Goal: Find specific page/section: Find specific page/section

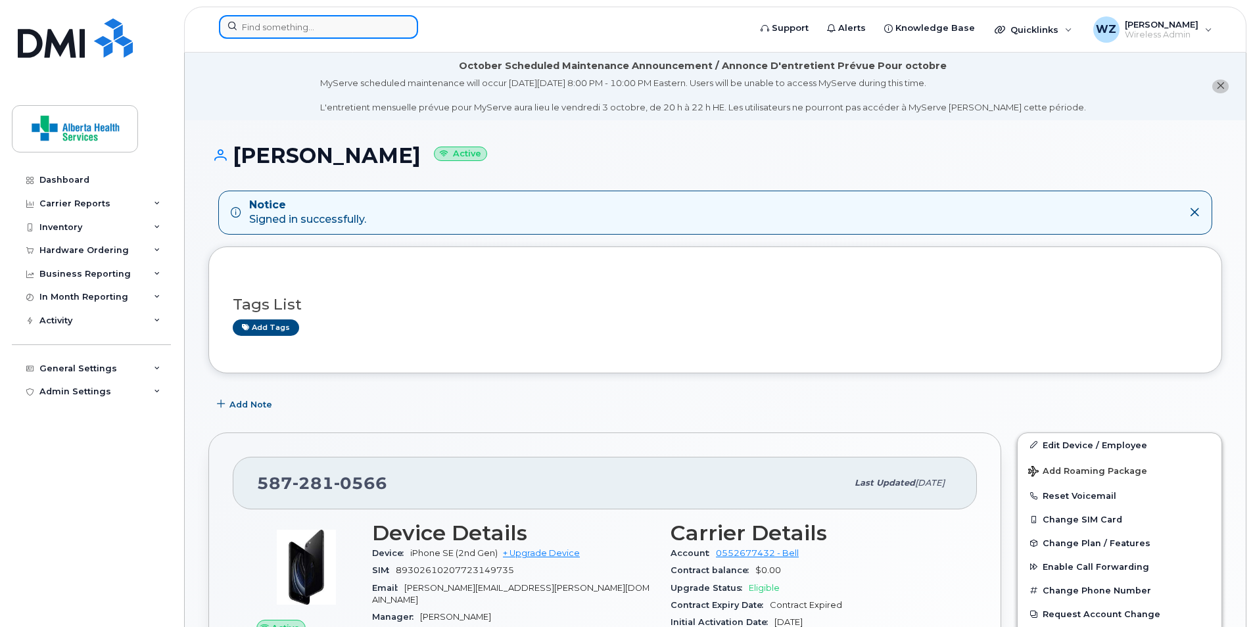
click at [307, 28] on input at bounding box center [318, 27] width 199 height 24
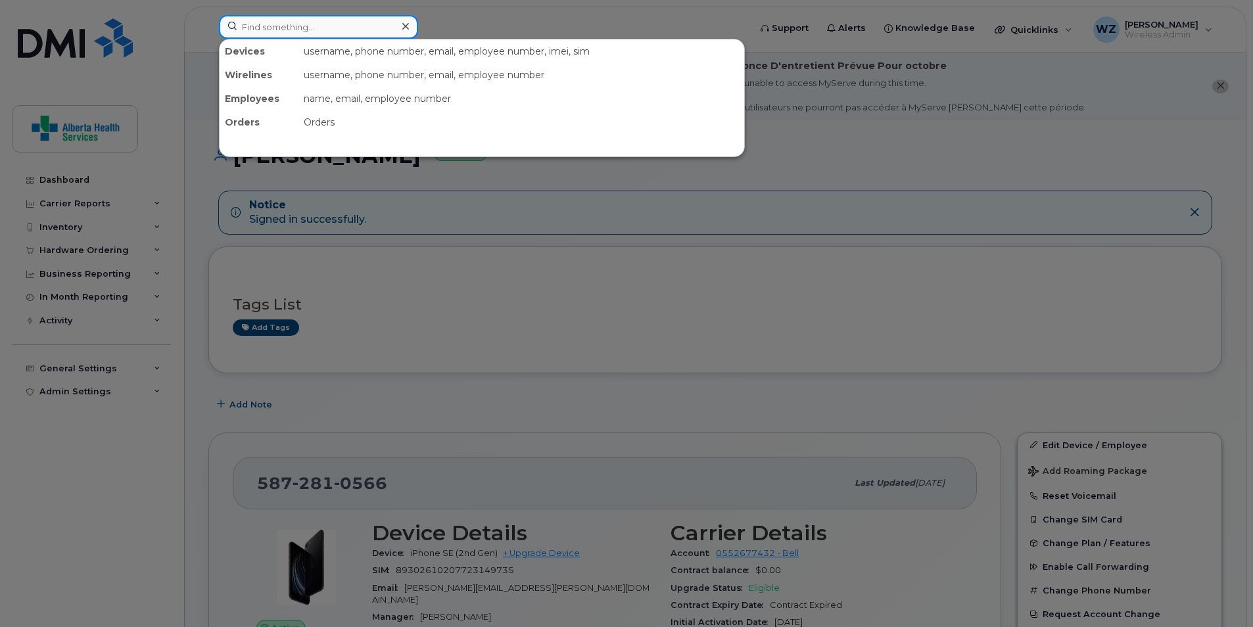
paste input "[PHONE_NUMBER]"
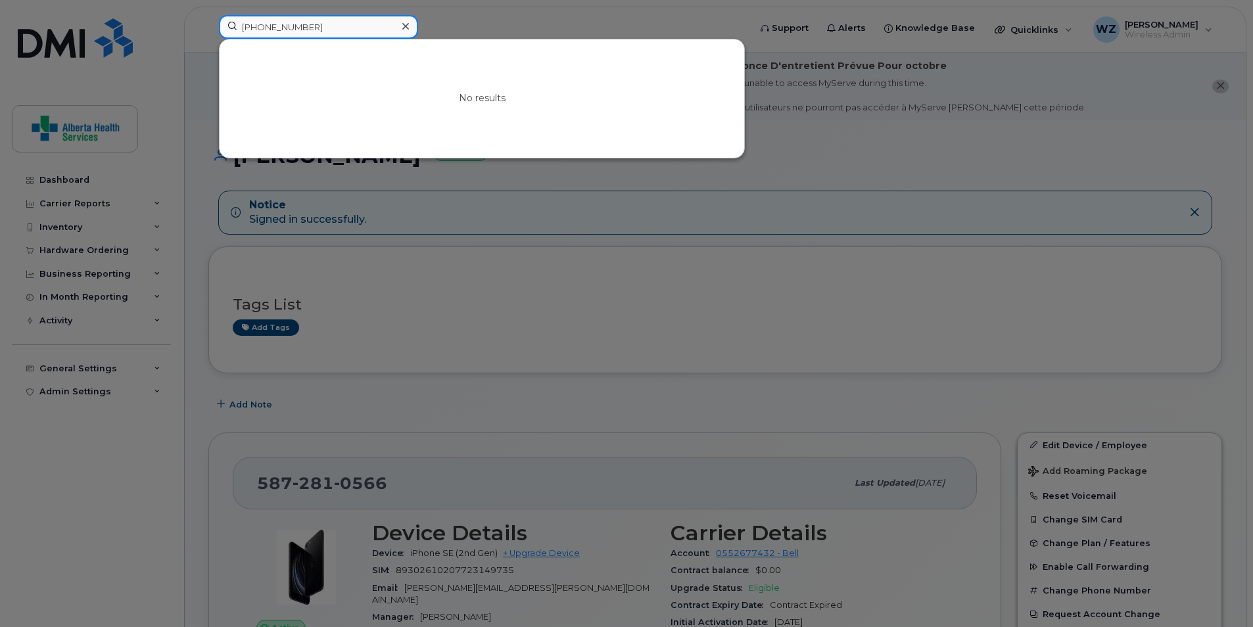
type input "[PHONE_NUMBER]"
click at [402, 24] on icon at bounding box center [405, 26] width 7 height 7
